Goal: Browse casually

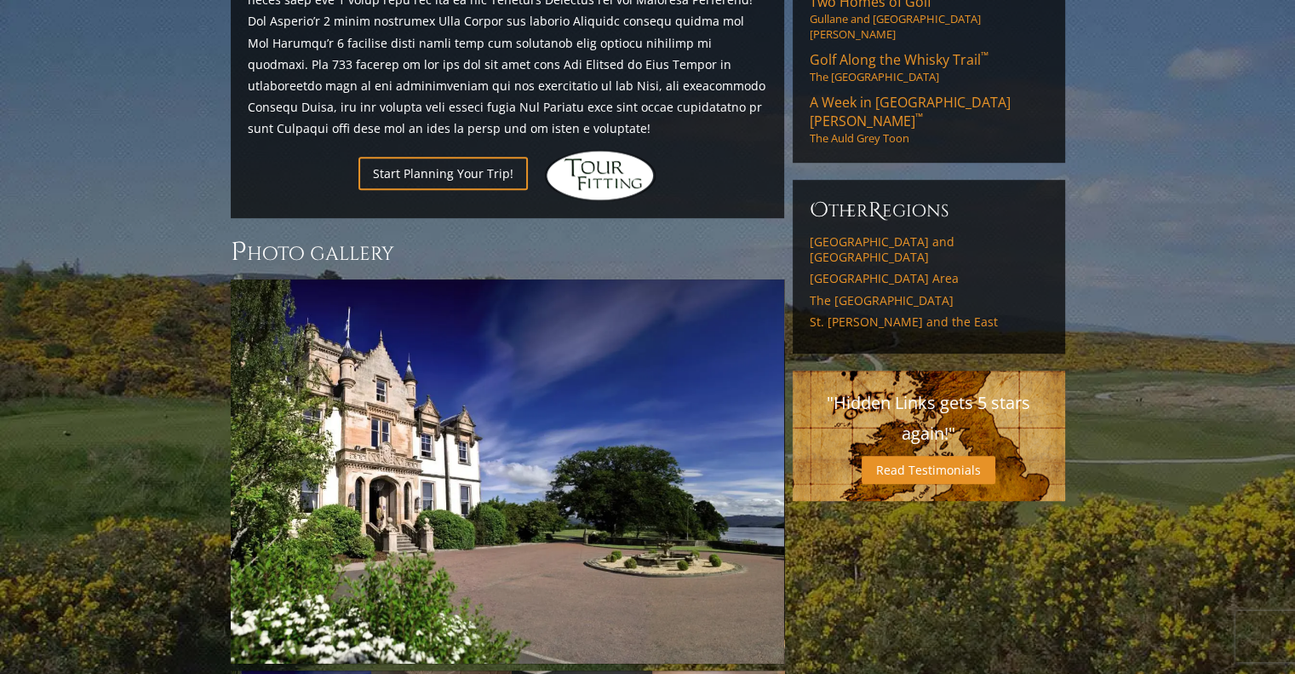
scroll to position [1301, 0]
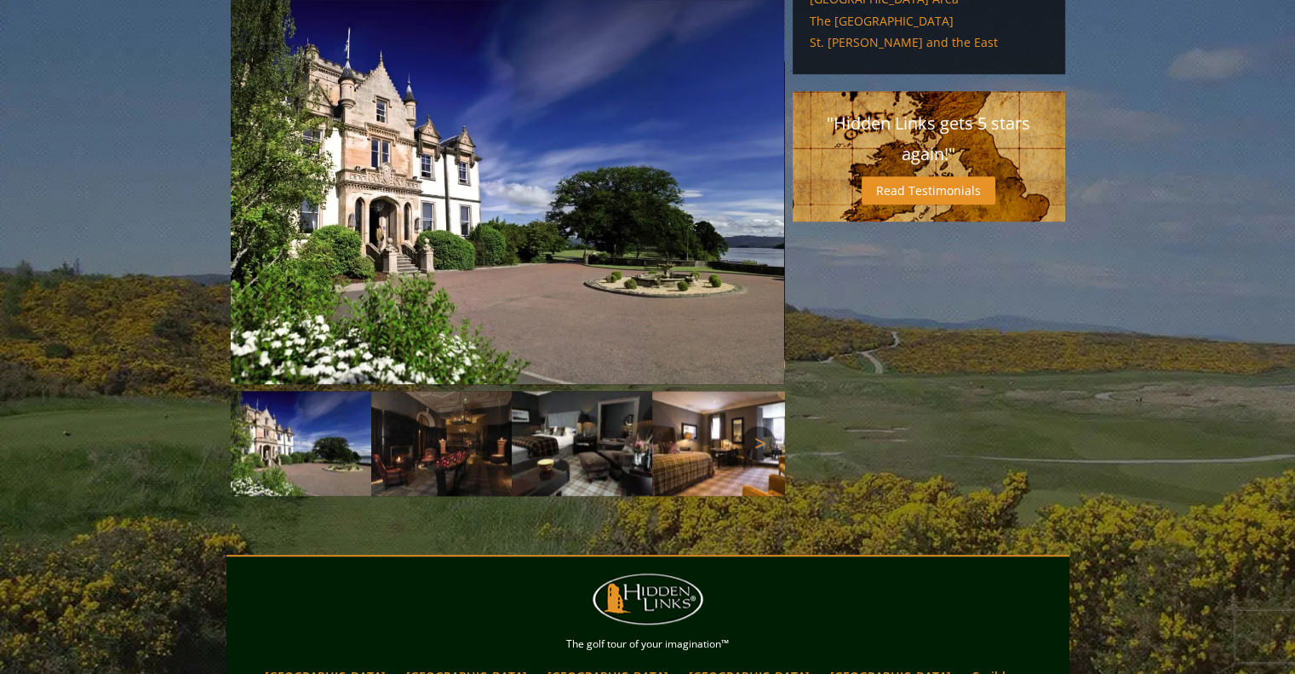
click at [761, 426] on link "Next" at bounding box center [759, 443] width 34 height 34
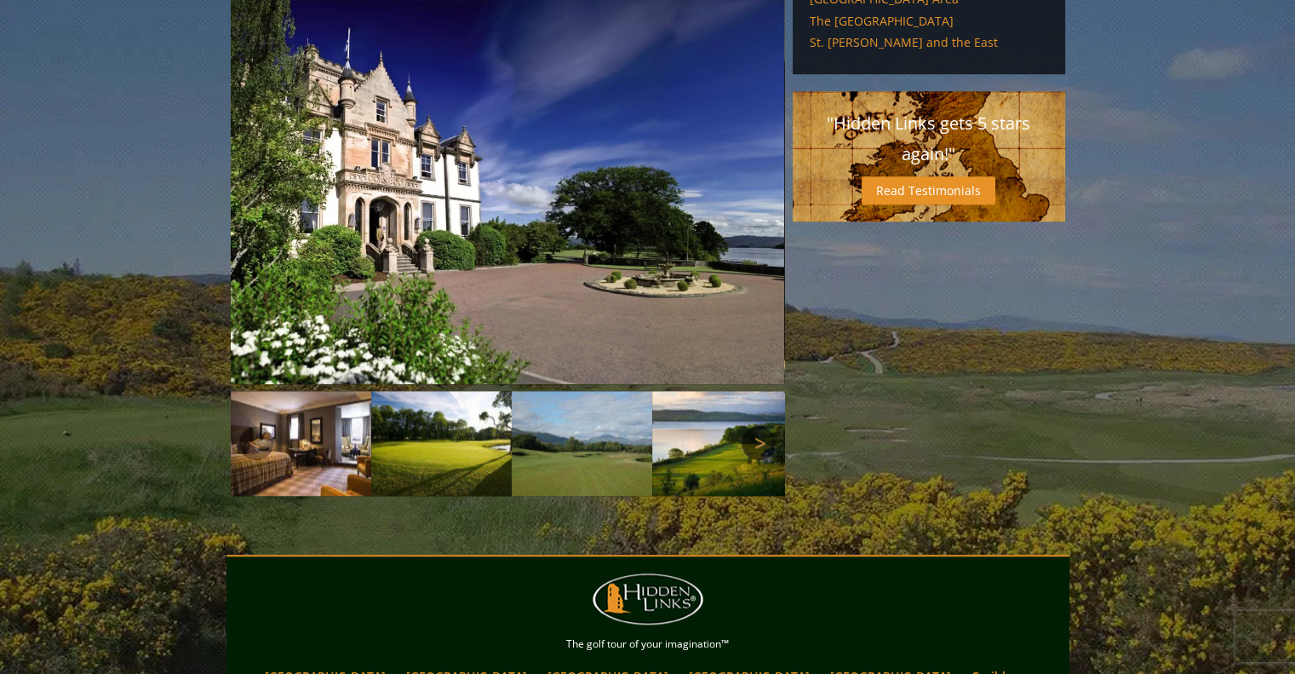
click at [761, 426] on link "Next" at bounding box center [759, 443] width 34 height 34
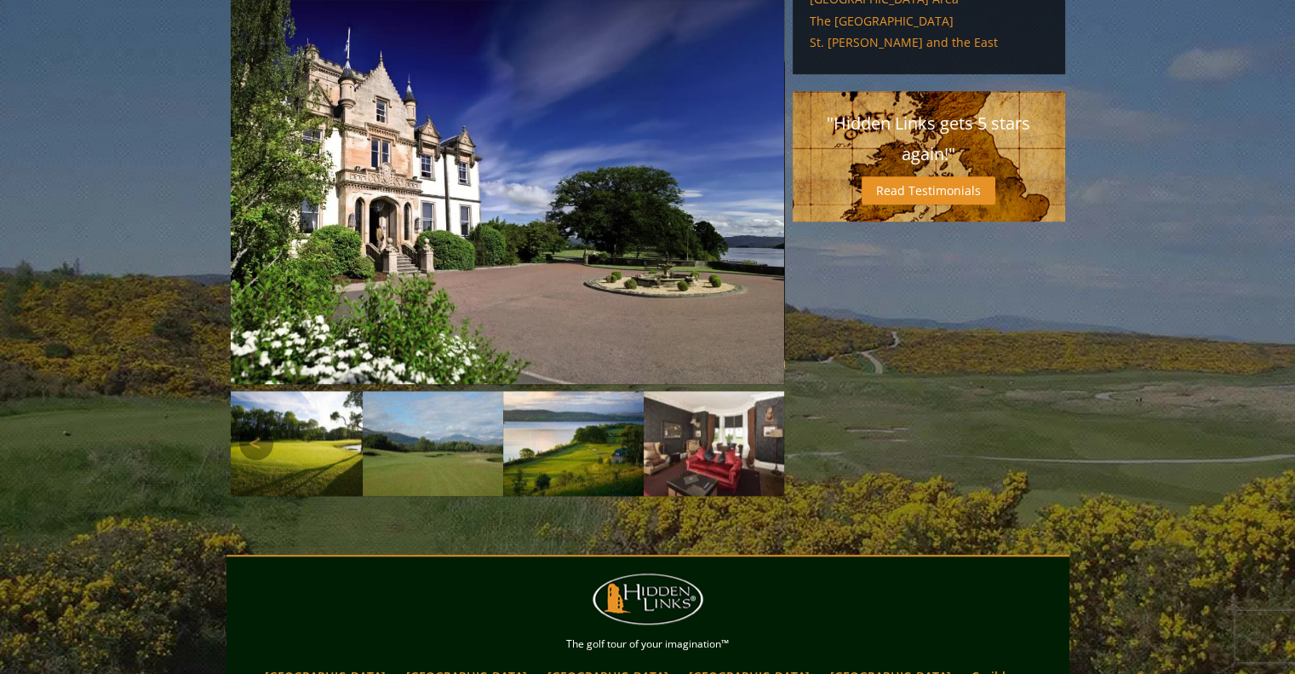
click at [589, 391] on img at bounding box center [573, 444] width 141 height 106
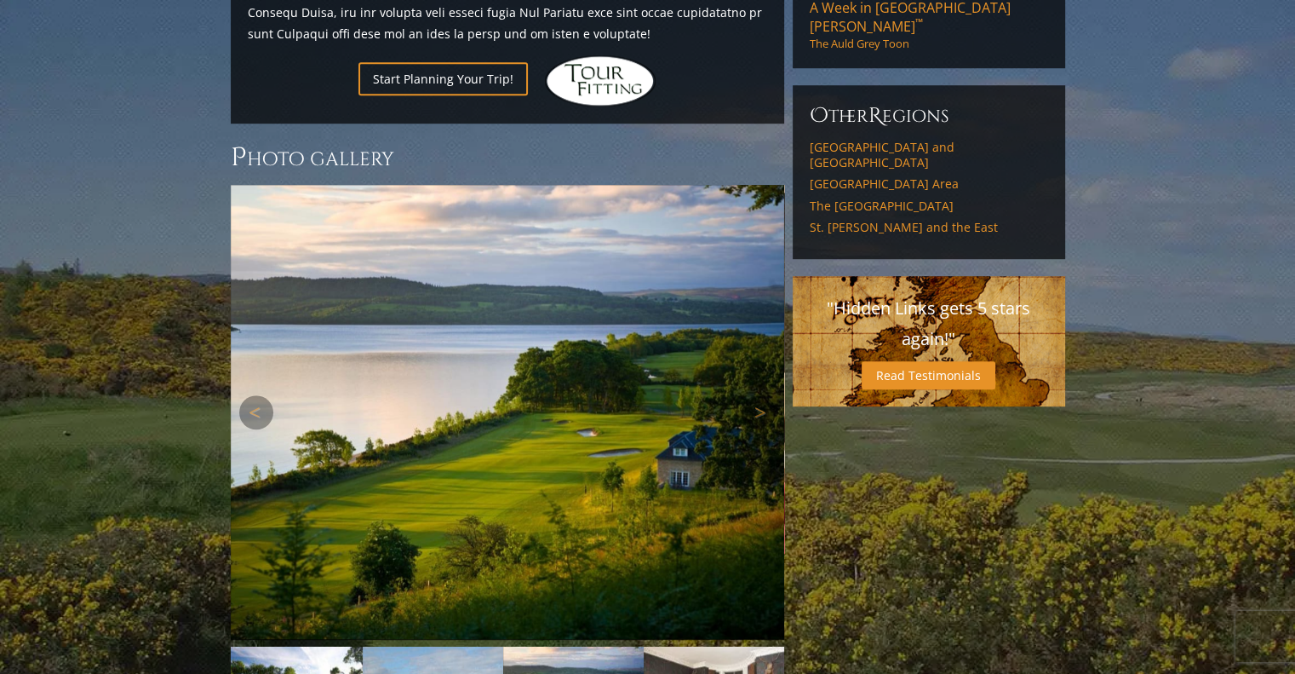
scroll to position [1114, 0]
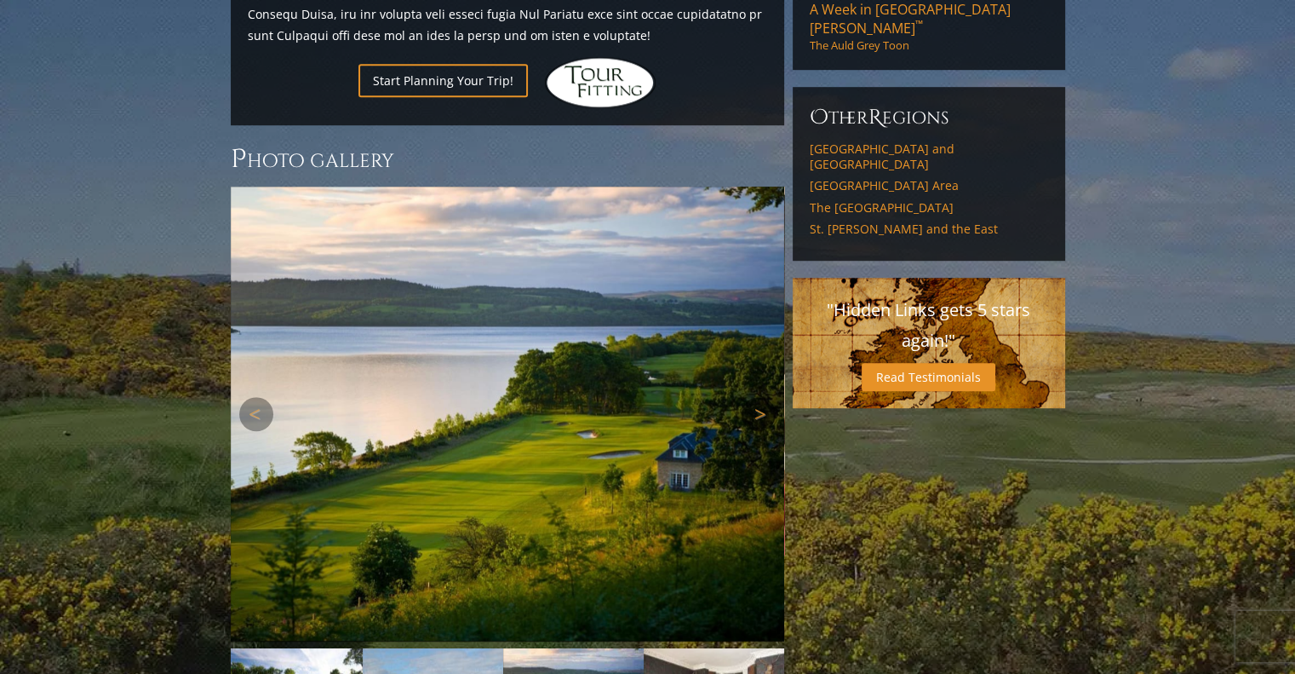
click at [762, 397] on link "Next" at bounding box center [759, 414] width 34 height 34
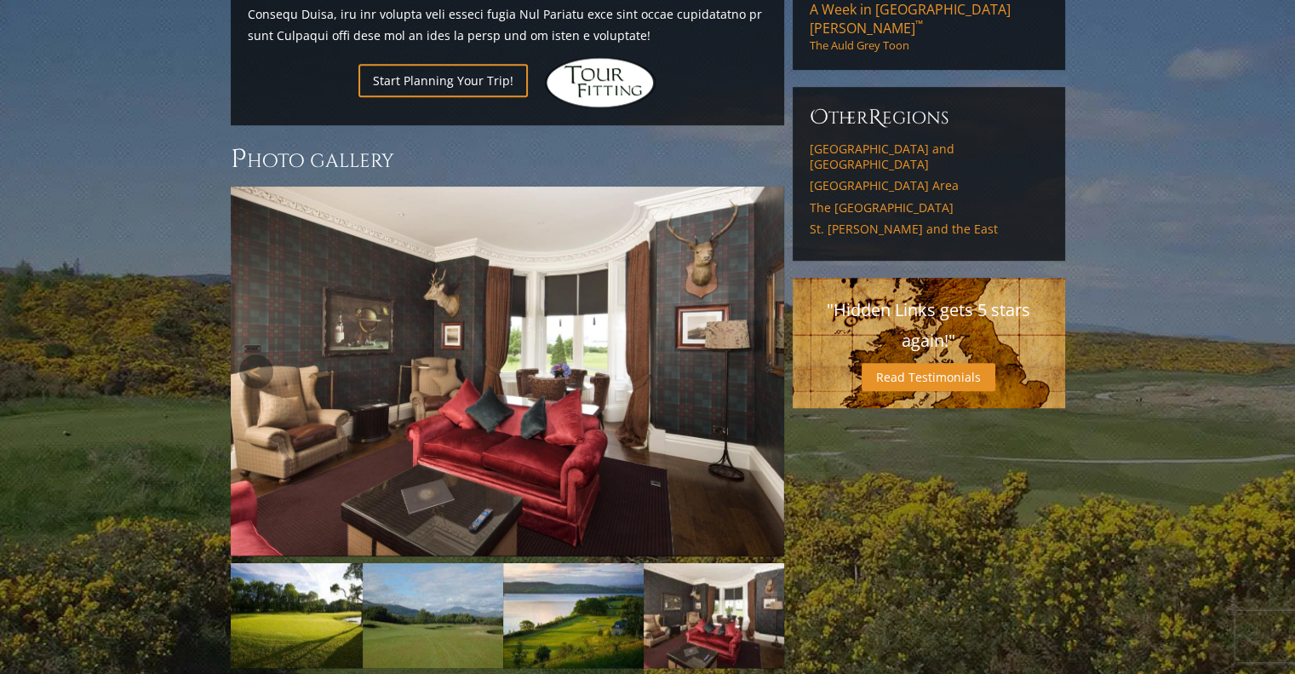
click at [762, 354] on link "Next" at bounding box center [759, 371] width 34 height 34
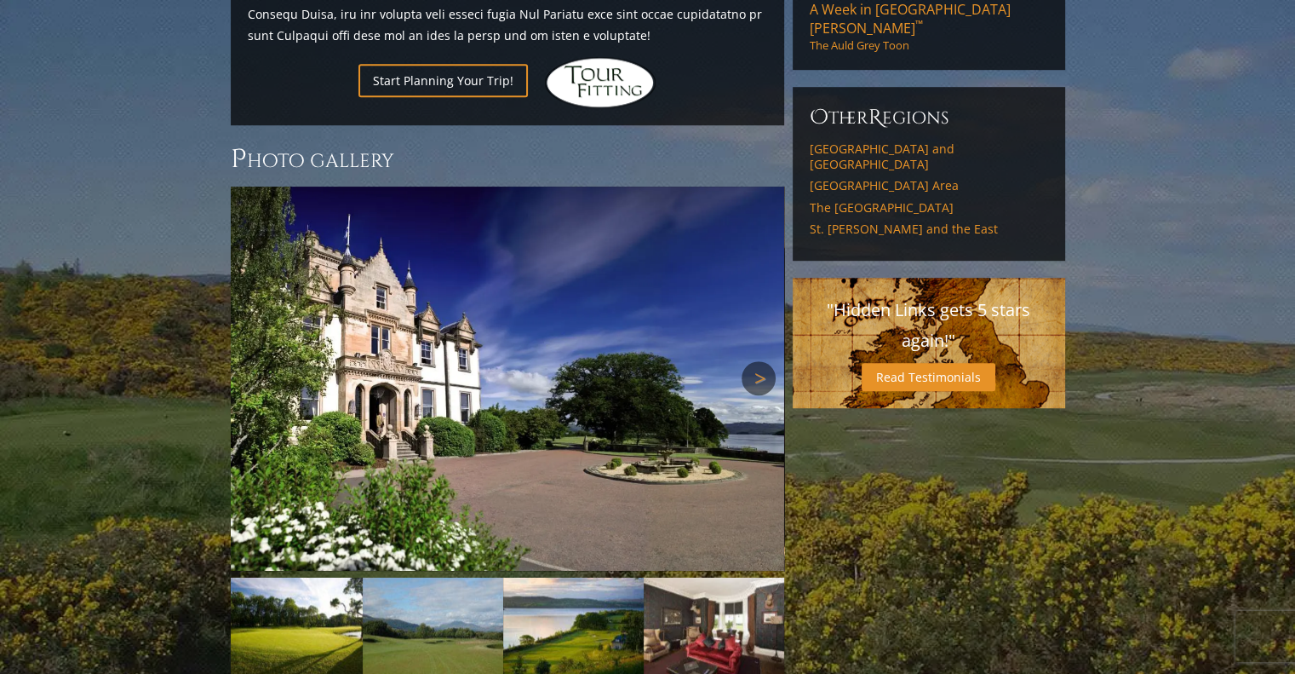
click at [762, 361] on link "Next" at bounding box center [759, 378] width 34 height 34
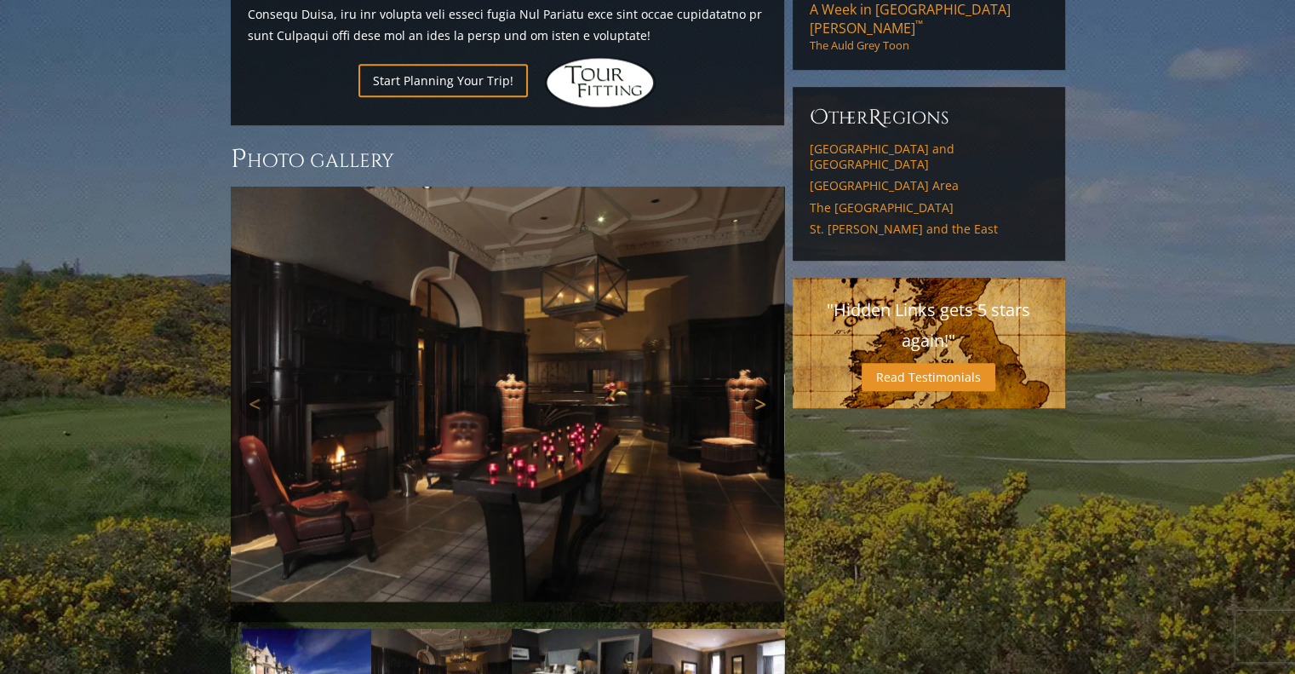
click at [762, 387] on link "Next" at bounding box center [759, 404] width 34 height 34
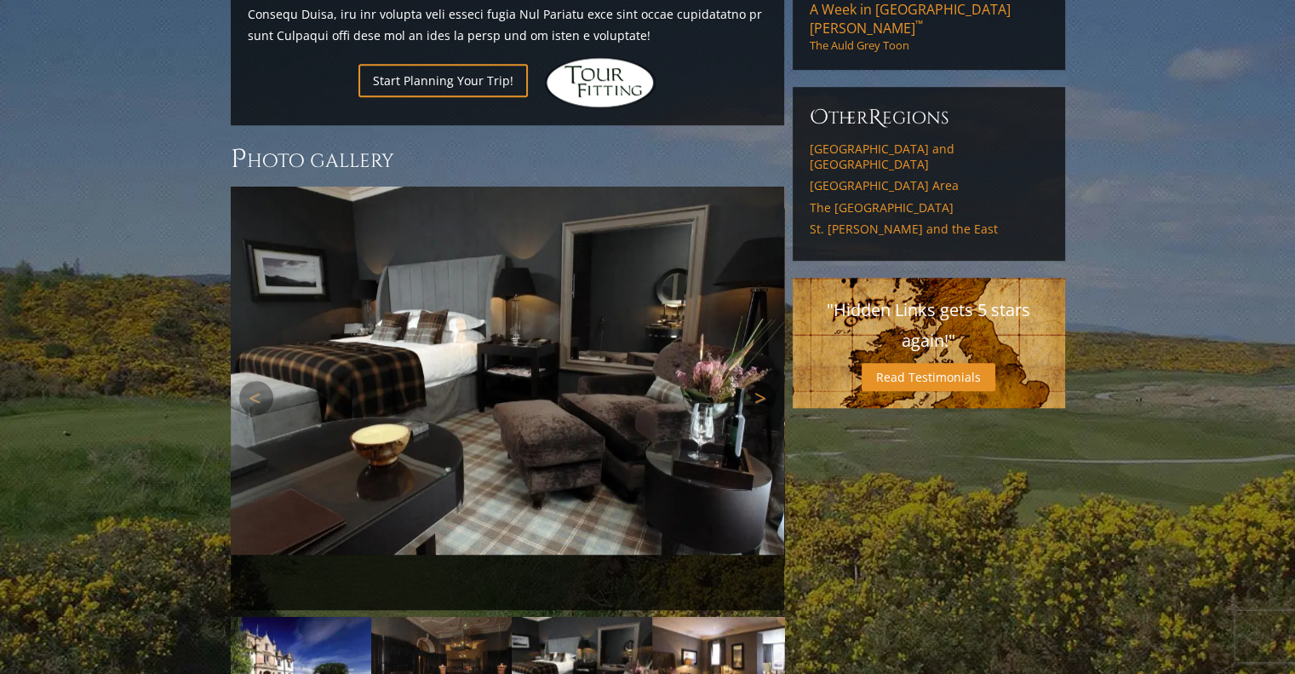
click at [762, 381] on link "Next" at bounding box center [759, 398] width 34 height 34
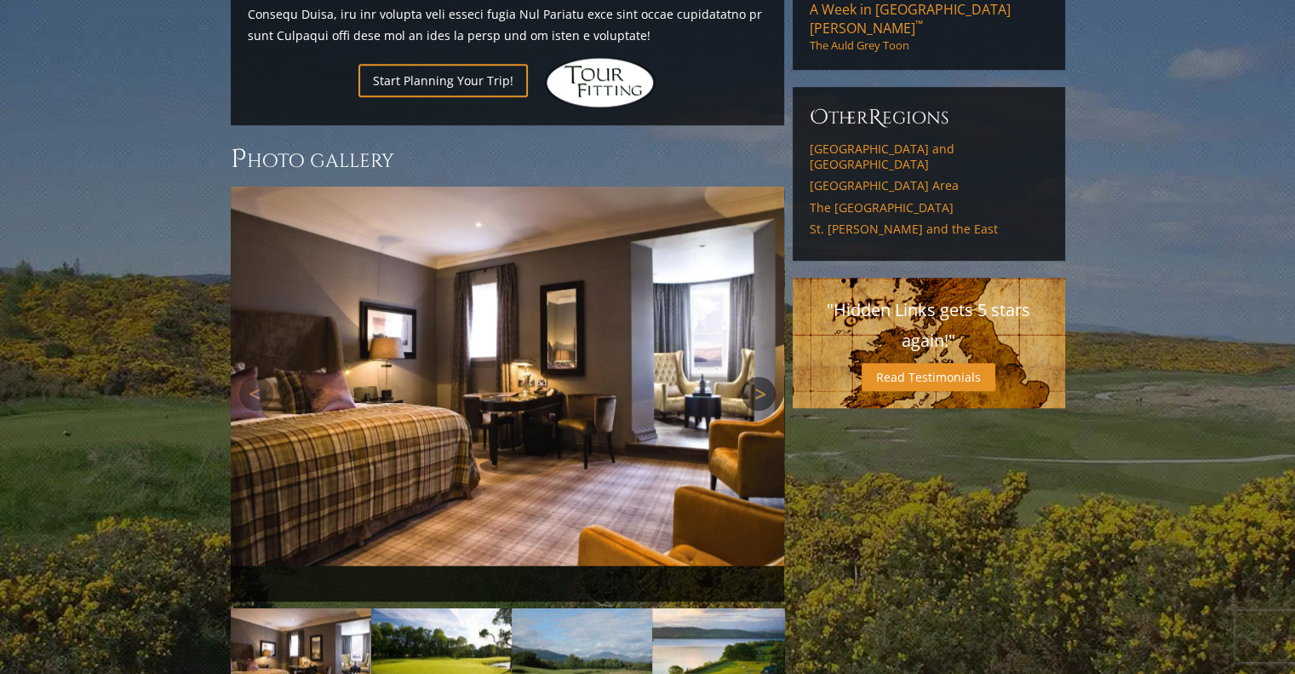
click at [762, 376] on link "Next" at bounding box center [759, 393] width 34 height 34
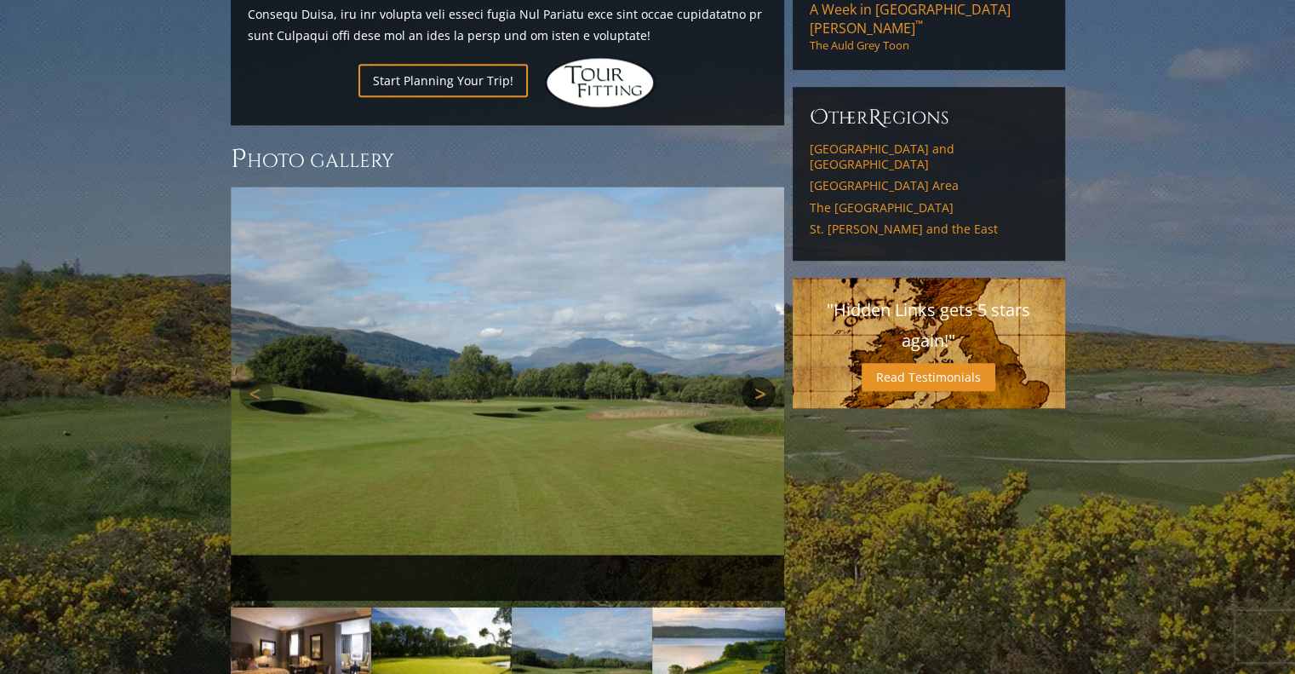
click at [762, 376] on link "Next" at bounding box center [759, 393] width 34 height 34
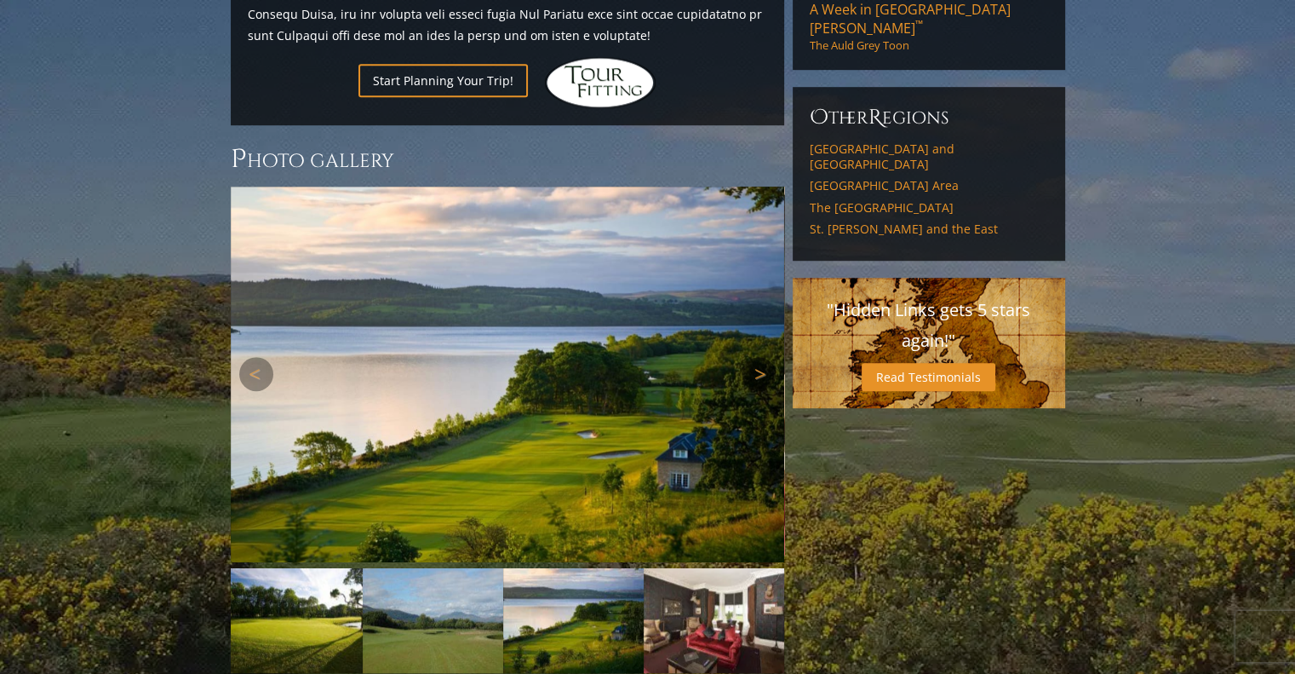
click at [762, 357] on link "Next" at bounding box center [759, 374] width 34 height 34
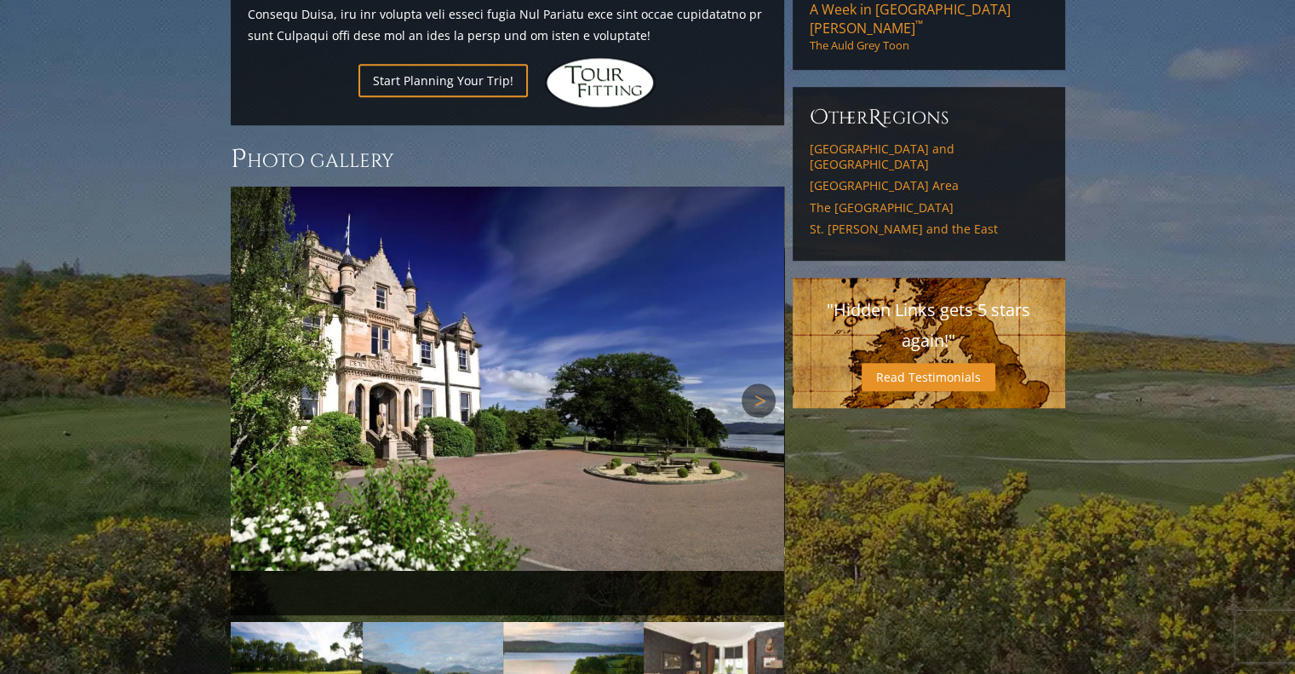
click at [762, 383] on link "Next" at bounding box center [759, 400] width 34 height 34
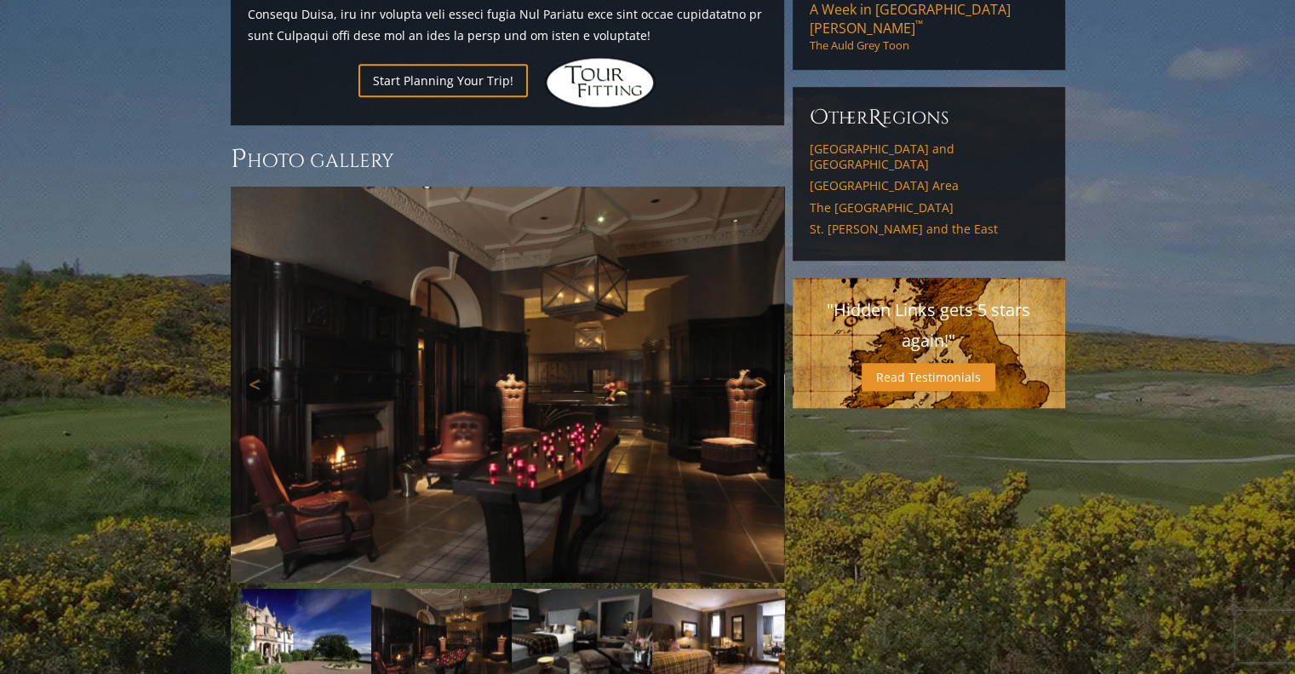
click at [762, 367] on link "Next" at bounding box center [759, 384] width 34 height 34
